Goal: Information Seeking & Learning: Find specific fact

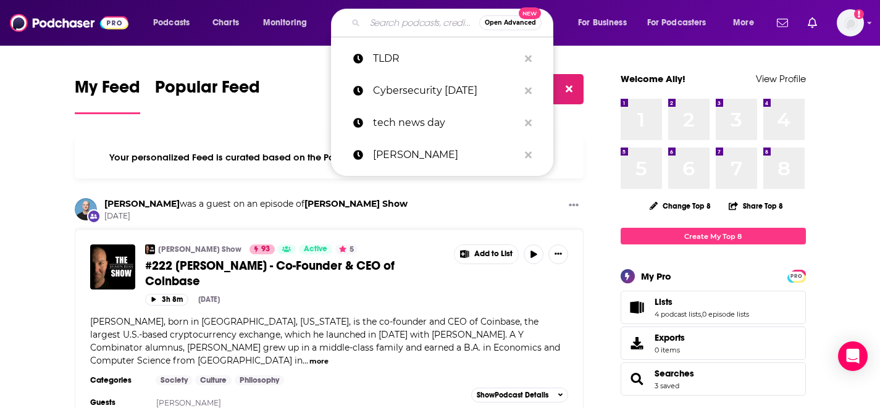
click at [397, 23] on input "Search podcasts, credits, & more..." at bounding box center [422, 23] width 114 height 20
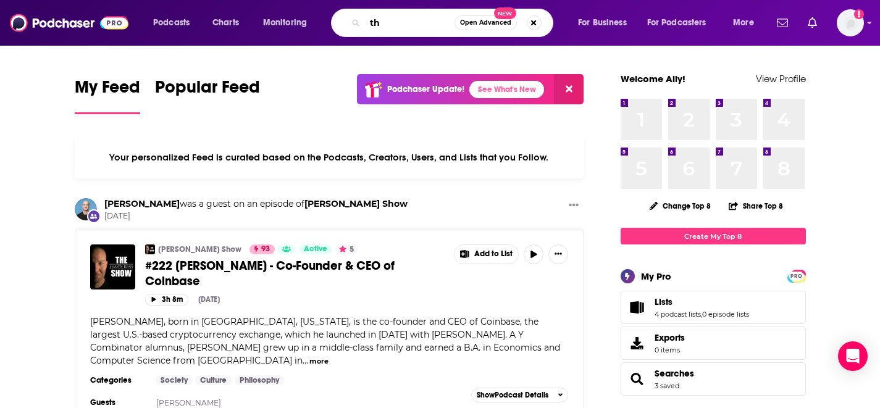
type input "t"
type input "canadiansme"
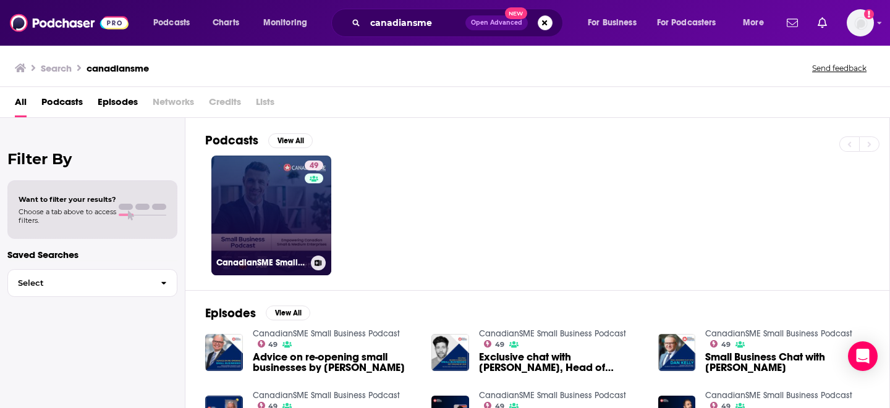
click at [284, 202] on link "49 CanadianSME Small Business Podcast" at bounding box center [271, 216] width 120 height 120
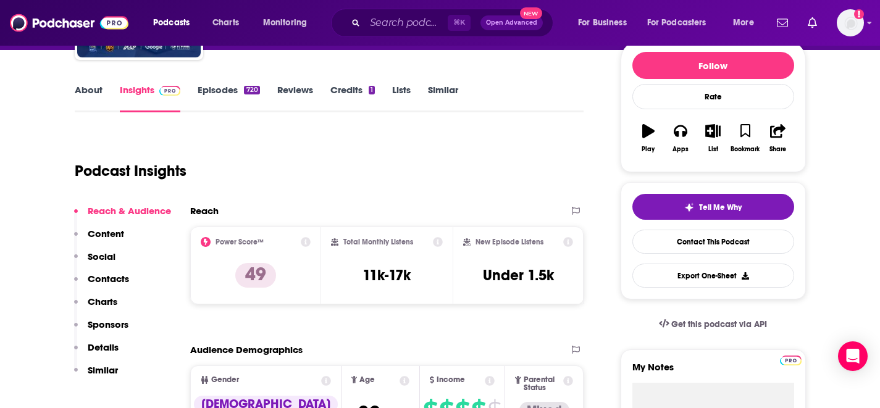
scroll to position [154, 0]
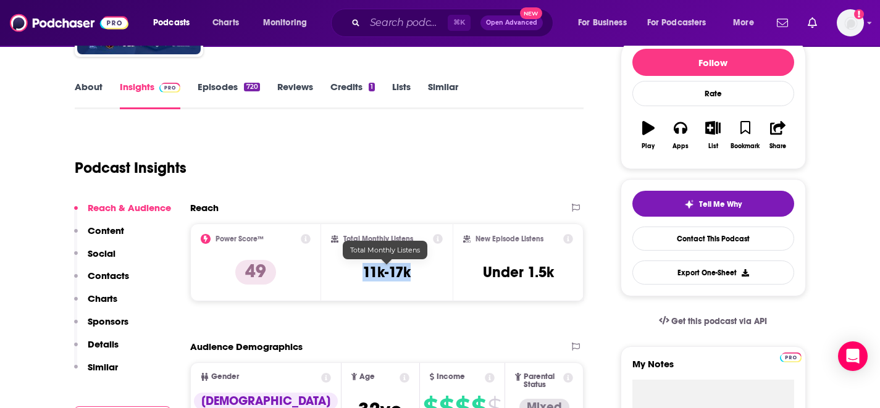
drag, startPoint x: 423, startPoint y: 275, endPoint x: 361, endPoint y: 275, distance: 61.2
click at [361, 275] on div "Total Monthly Listens 11k-17k" at bounding box center [387, 262] width 112 height 57
copy h3 "11k-17k"
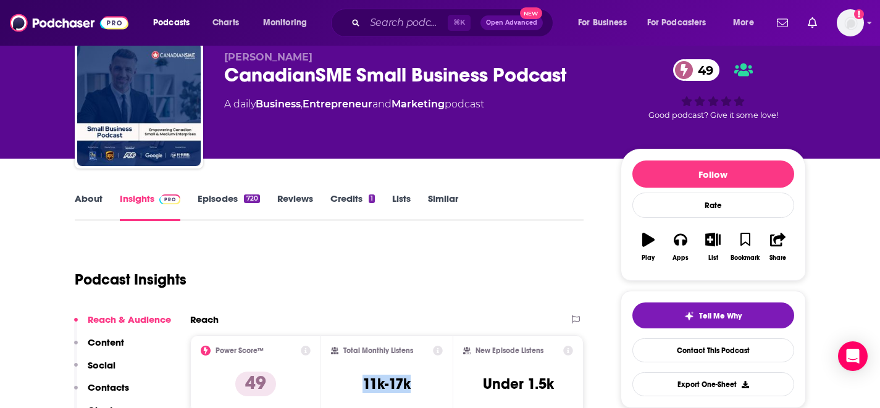
scroll to position [0, 0]
